Goal: Task Accomplishment & Management: Manage account settings

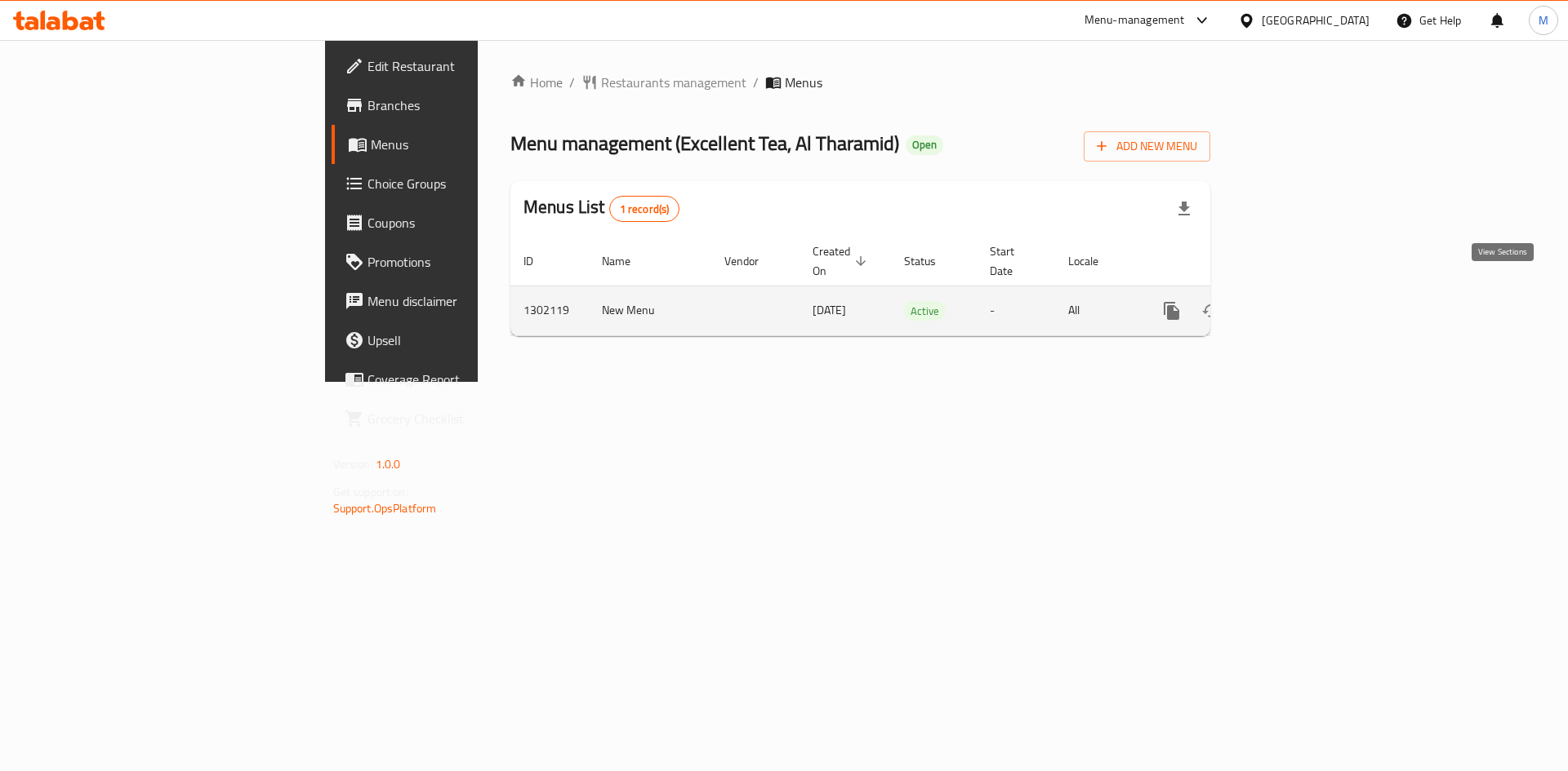
click at [1299, 301] on icon "enhanced table" at bounding box center [1289, 311] width 19 height 19
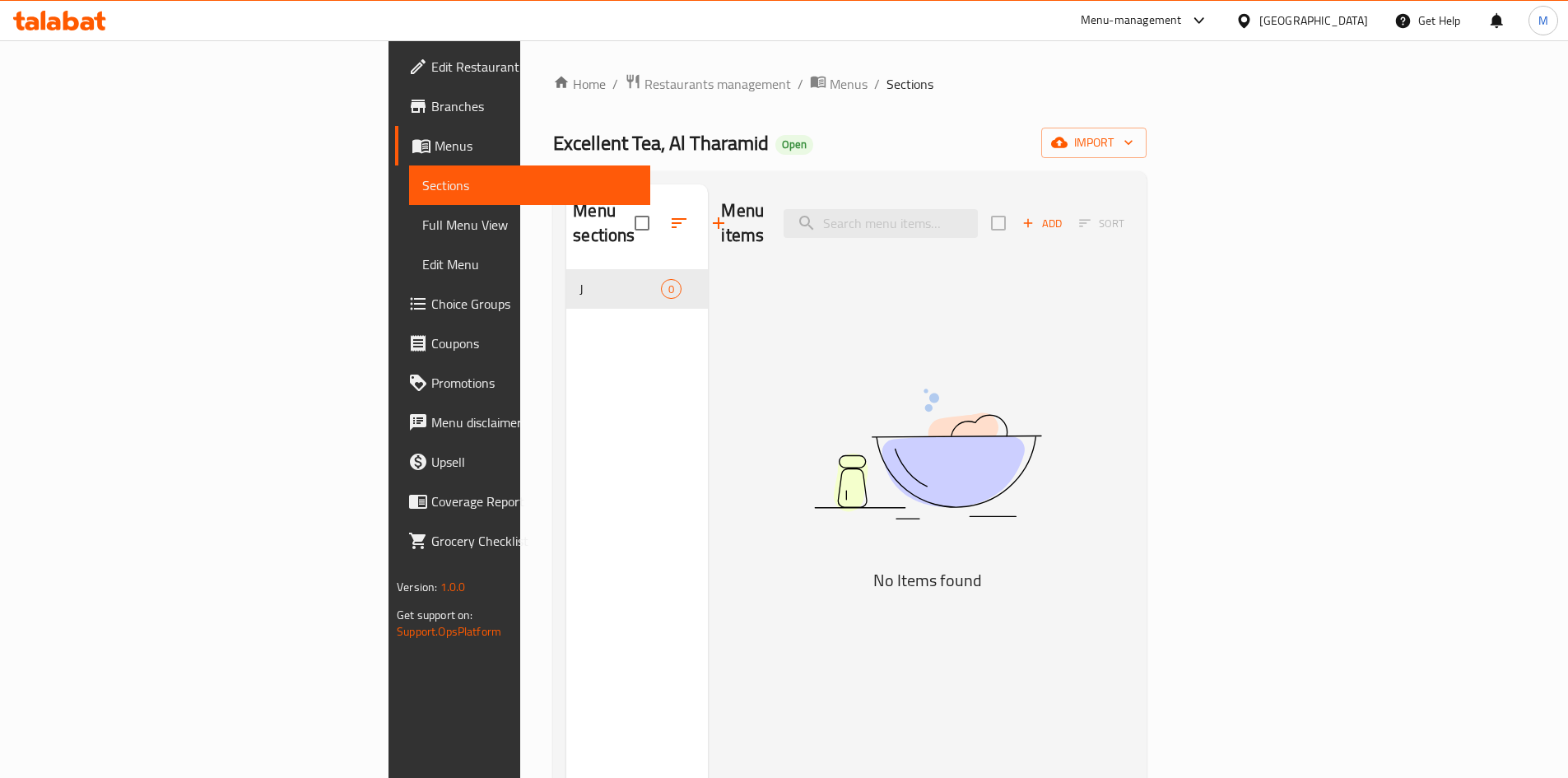
click at [554, 146] on span "Excellent Tea, Al Tharamid" at bounding box center [661, 143] width 215 height 37
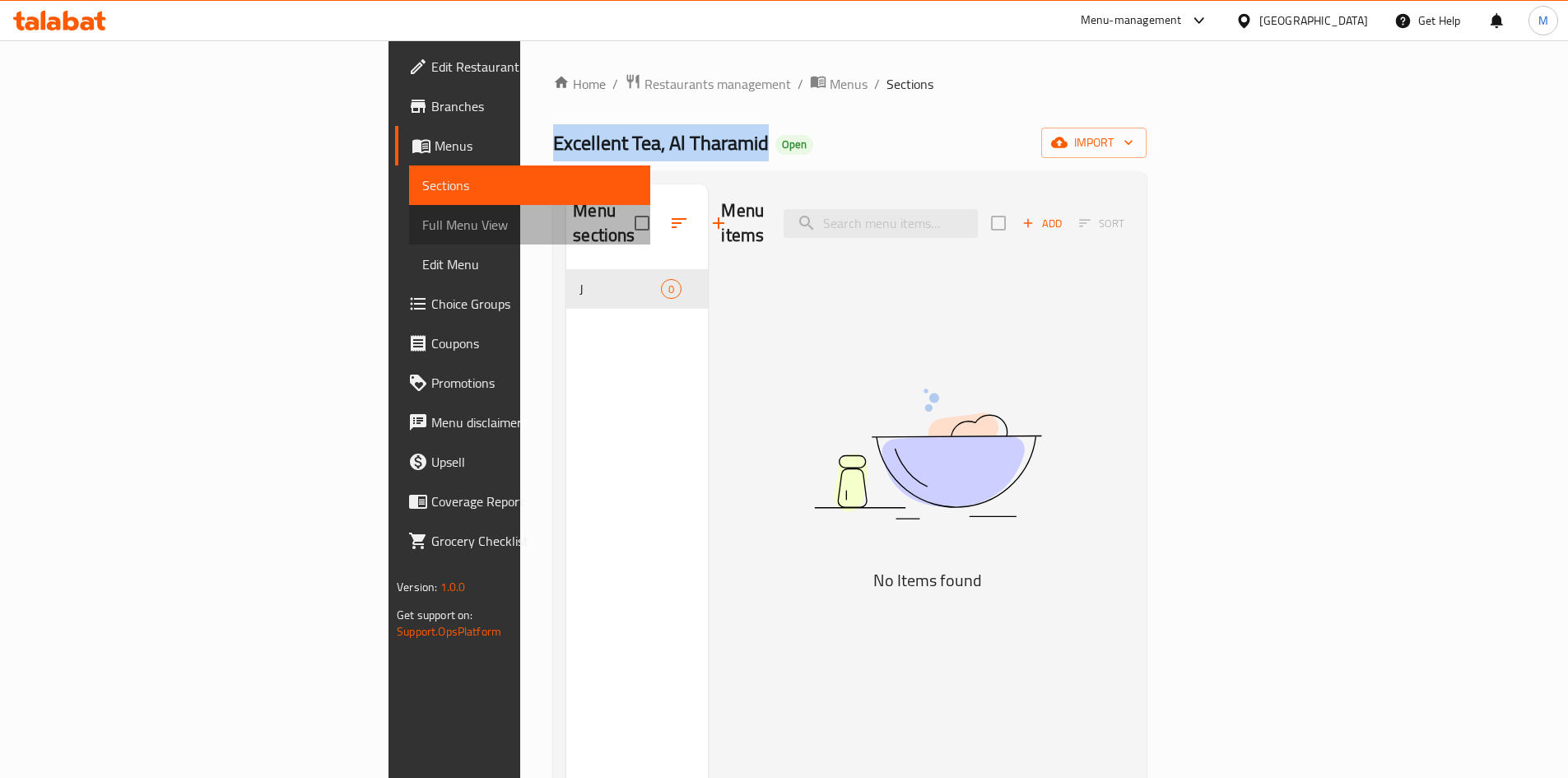
click at [422, 225] on span "Full Menu View" at bounding box center [529, 224] width 214 height 19
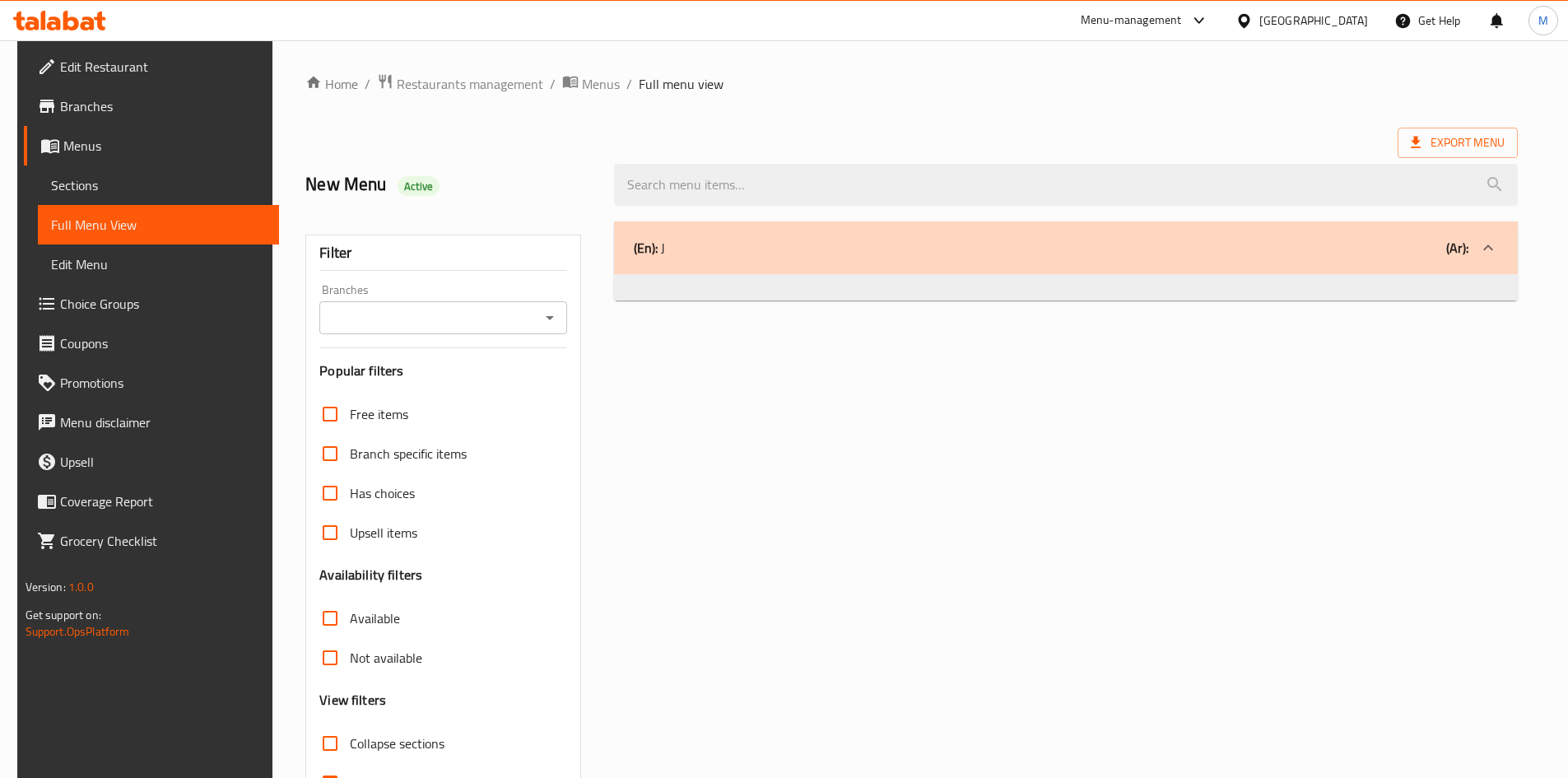
scroll to position [98, 0]
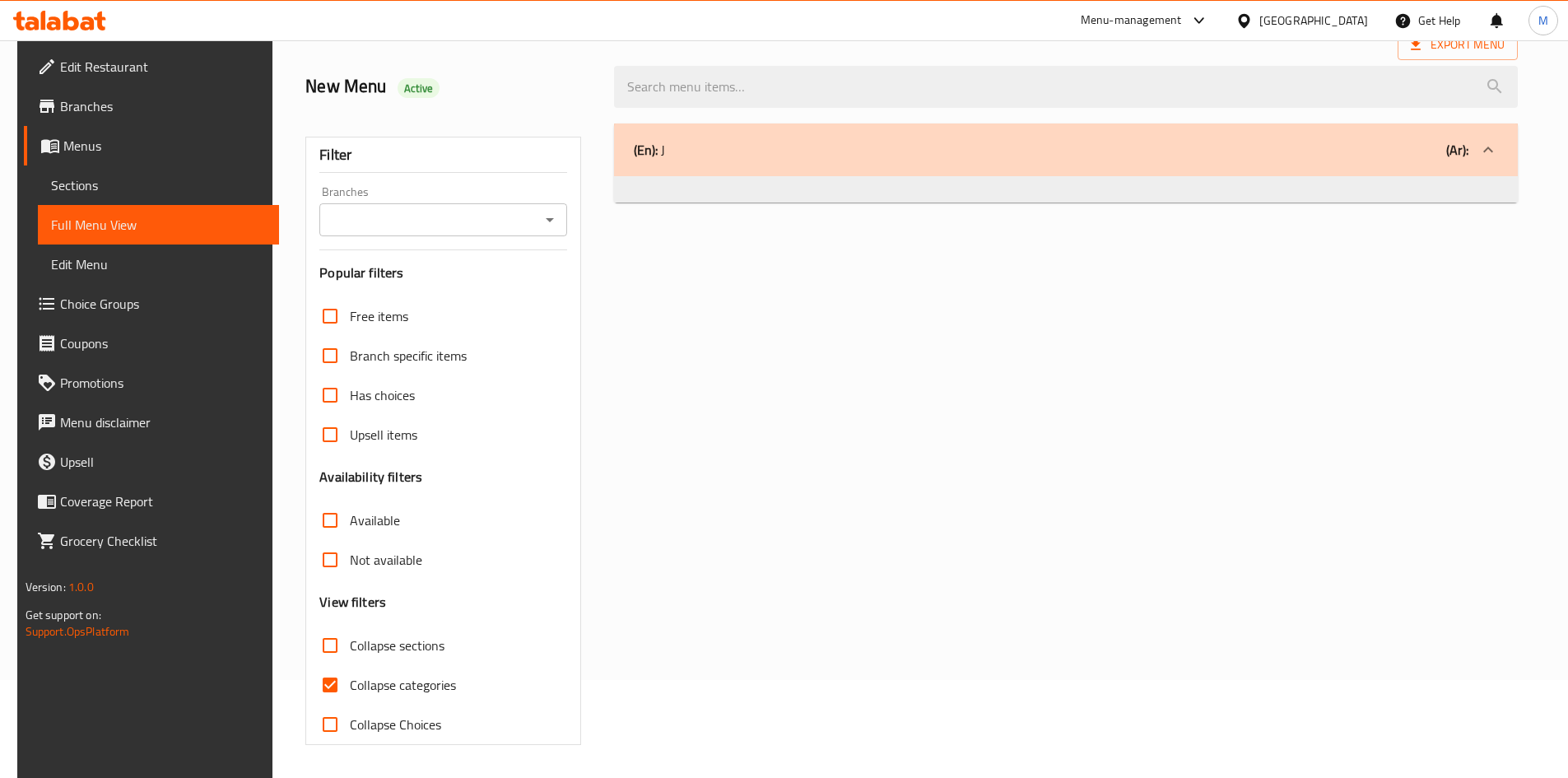
click at [357, 306] on span "Free items" at bounding box center [379, 316] width 58 height 19
click at [350, 304] on input "Free items" at bounding box center [329, 316] width 40 height 40
checkbox input "true"
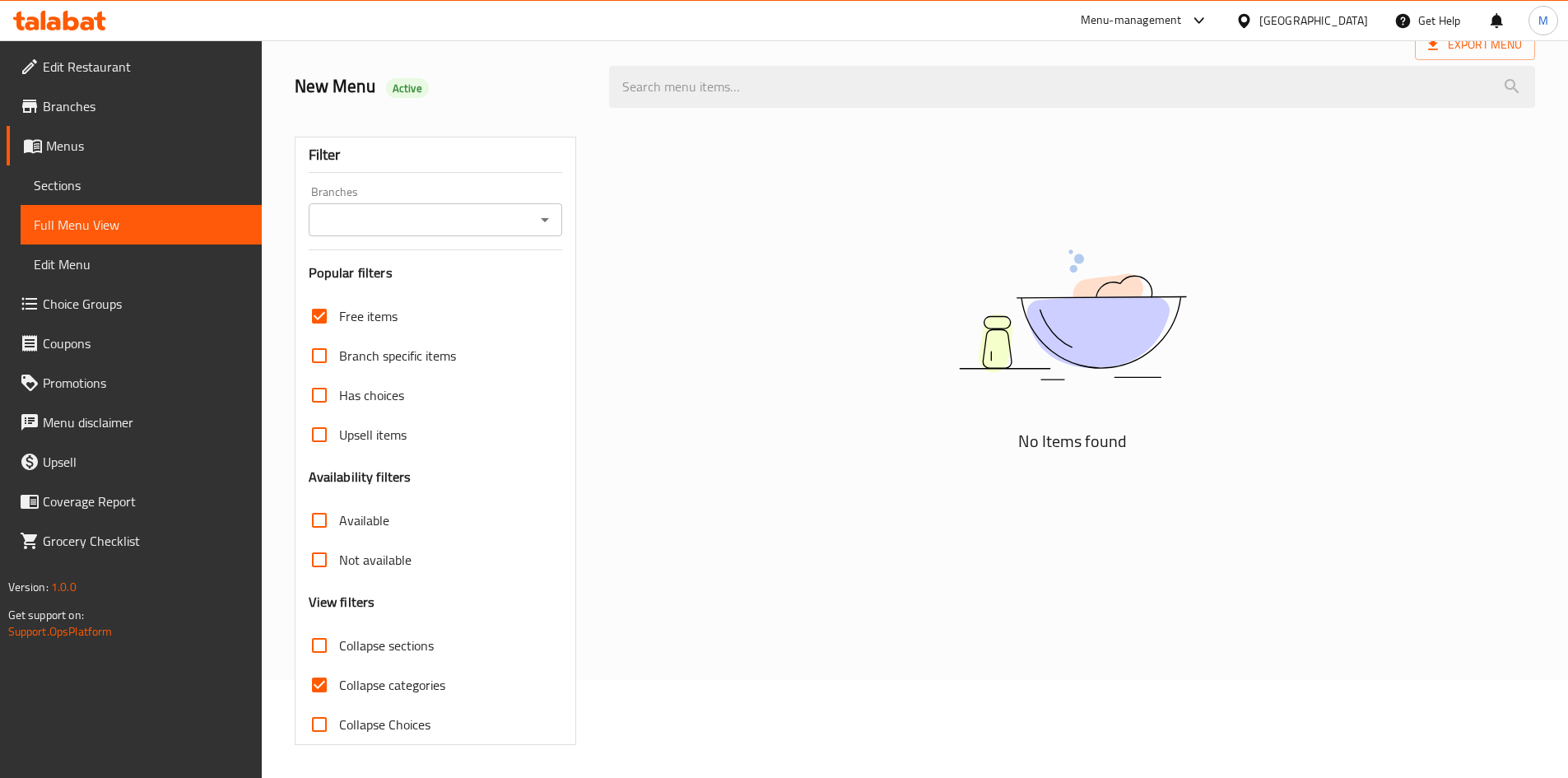
click at [420, 388] on div "Has choices" at bounding box center [436, 395] width 254 height 40
click at [82, 62] on span "Edit Restaurant" at bounding box center [145, 66] width 206 height 19
